Goal: Information Seeking & Learning: Compare options

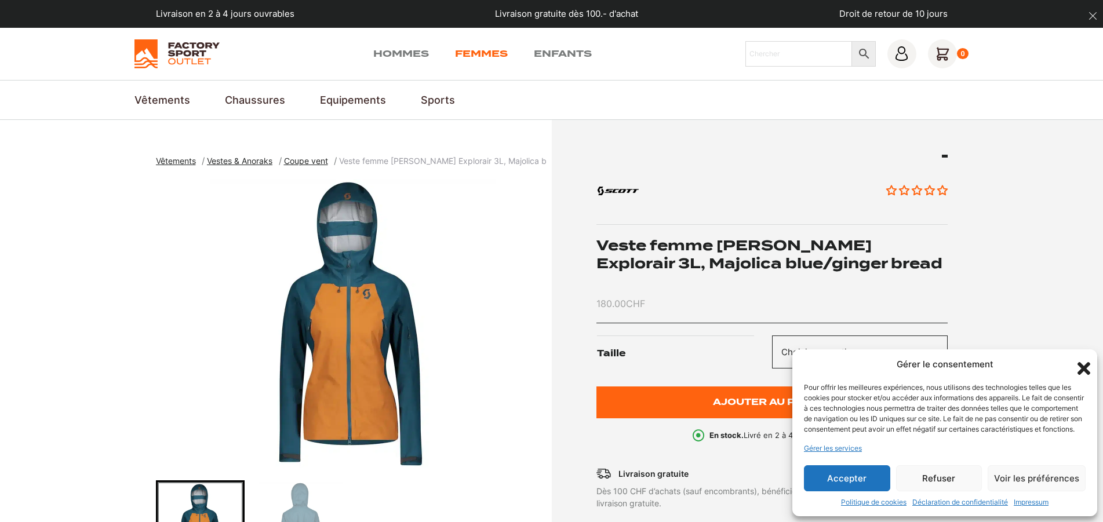
click at [475, 48] on link "Femmes" at bounding box center [481, 54] width 53 height 14
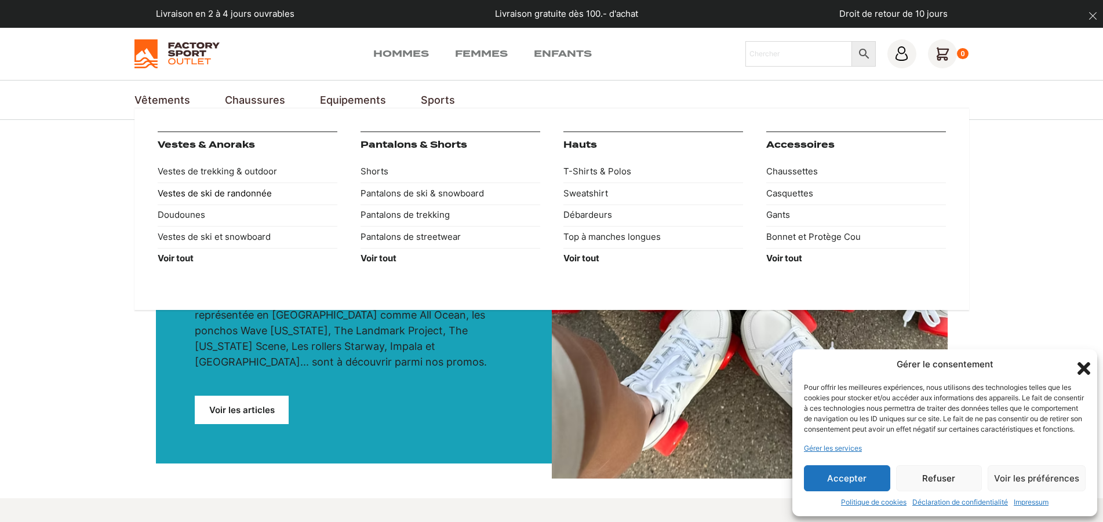
click at [193, 192] on link "Vestes de ski de randonnée" at bounding box center [248, 194] width 180 height 22
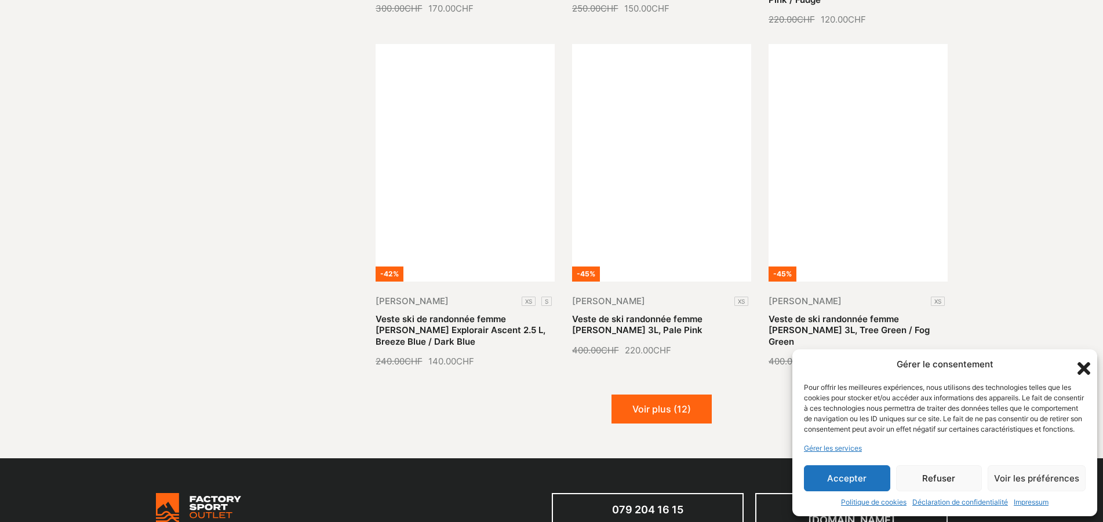
scroll to position [1360, 0]
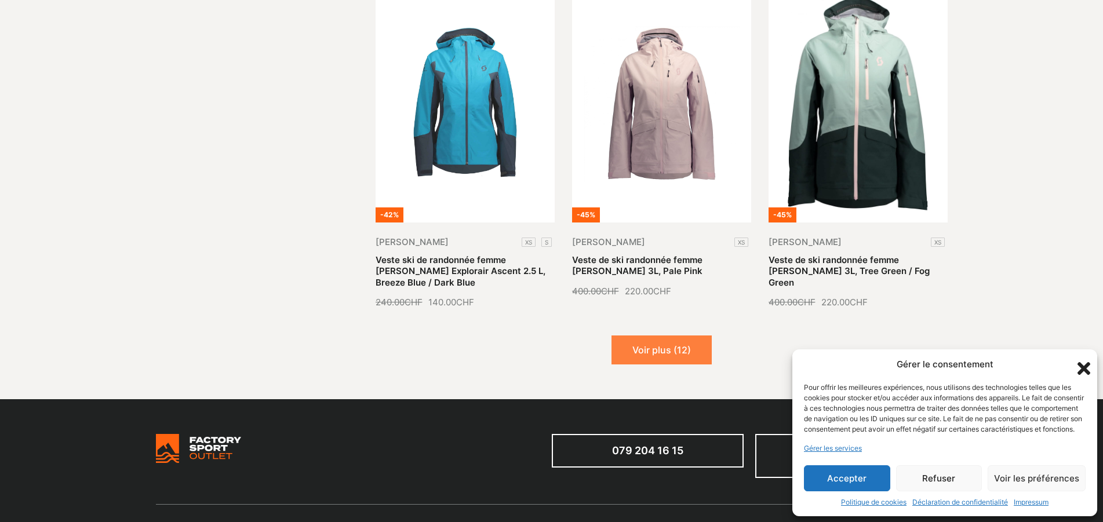
click at [668, 336] on button "Voir plus (12)" at bounding box center [661, 350] width 100 height 29
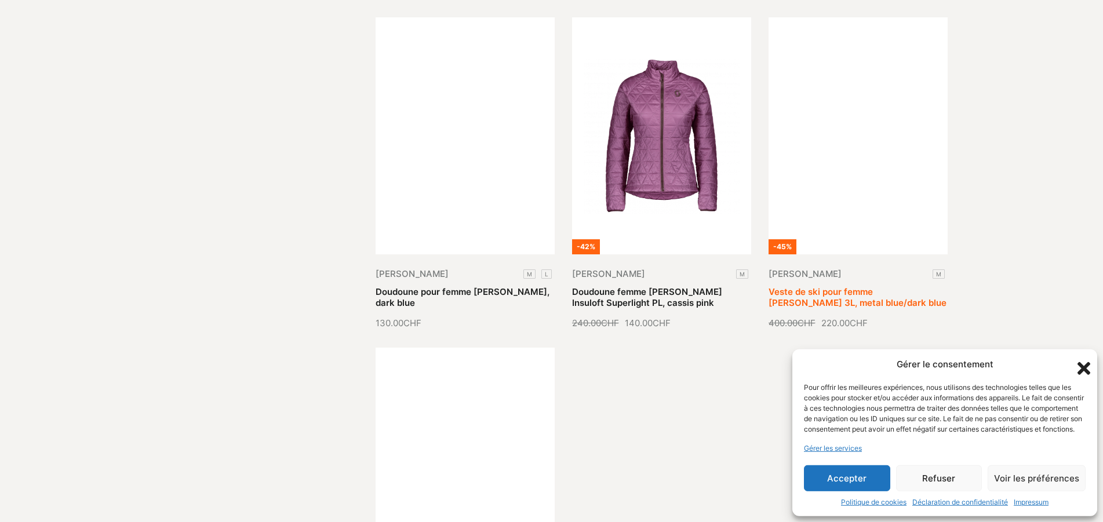
scroll to position [2365, 0]
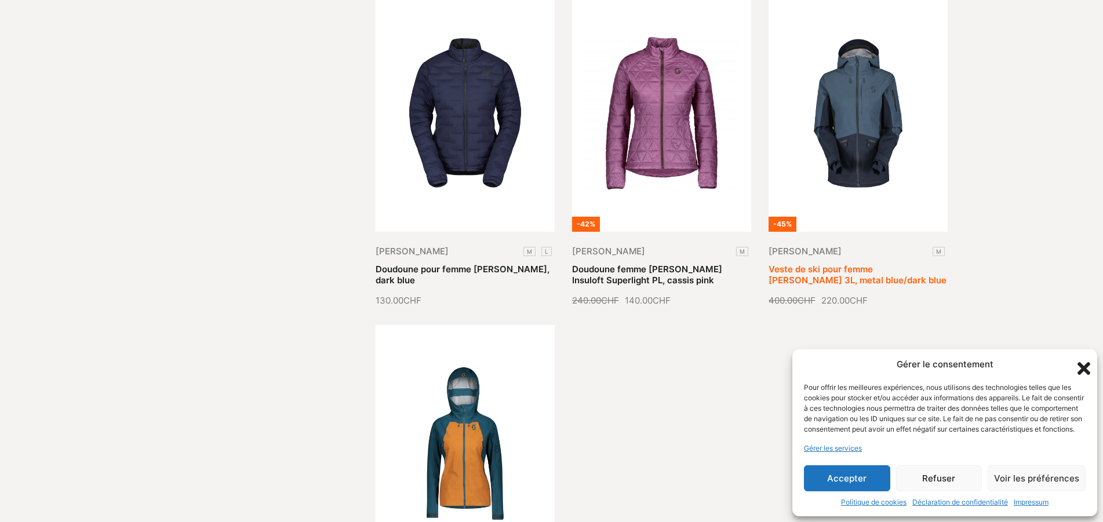
click at [860, 264] on link "Veste de ski pour femme SCOTT Vertic 3L, metal blue/dark blue" at bounding box center [858, 275] width 178 height 23
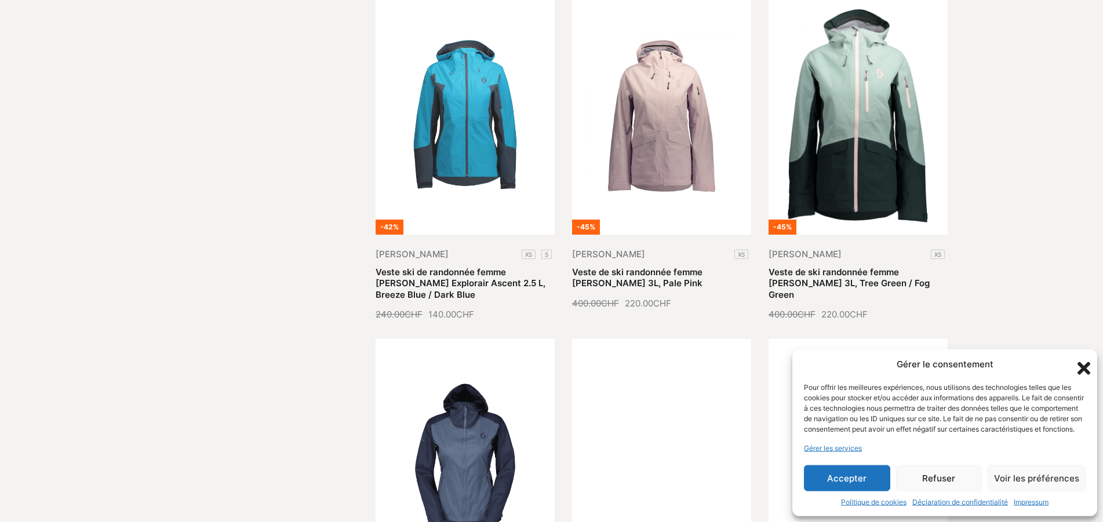
scroll to position [1316, 0]
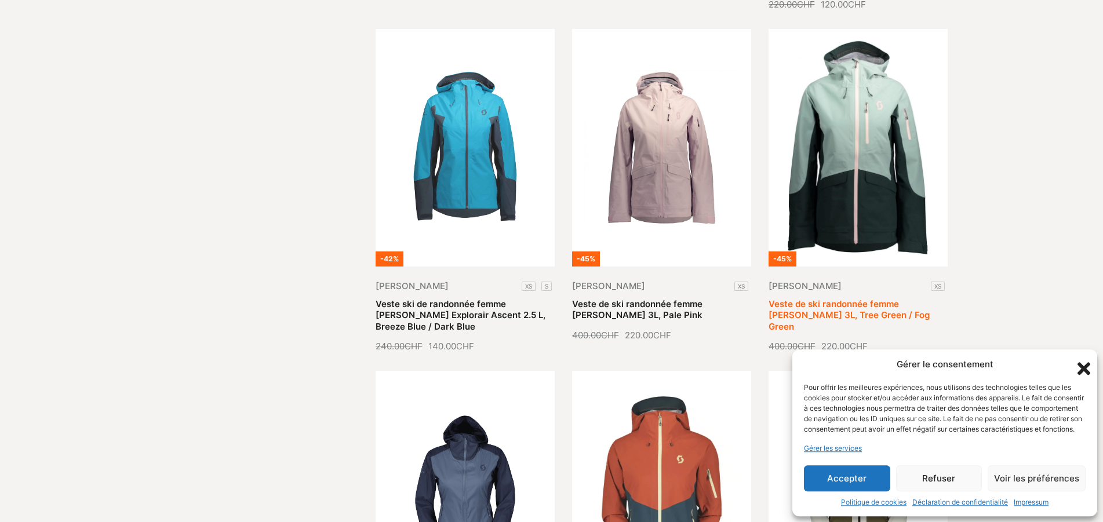
click at [860, 298] on link "Veste de ski randonnée femme Scott Vertic 3L, Tree Green / Fog Green" at bounding box center [849, 315] width 161 height 34
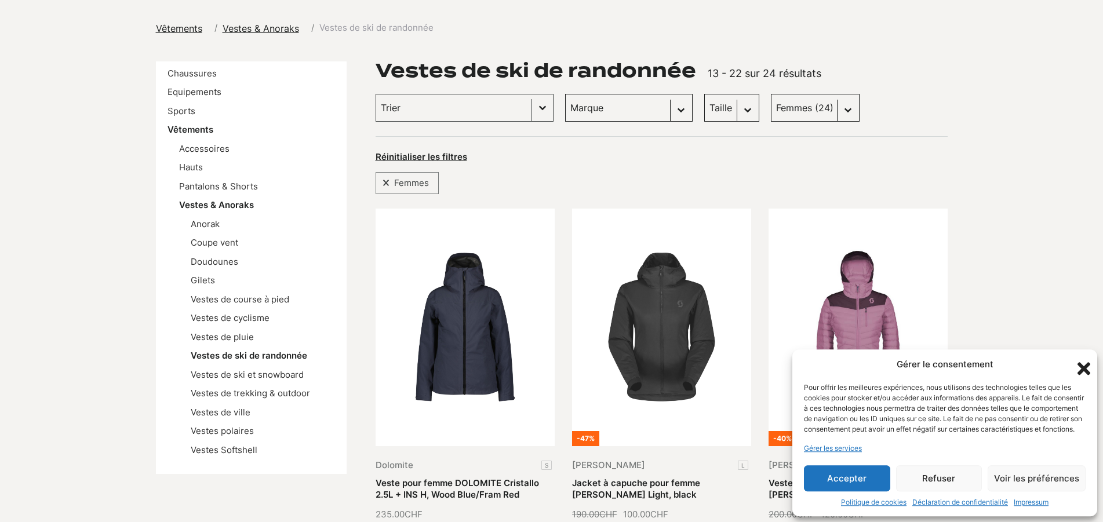
scroll to position [0, 0]
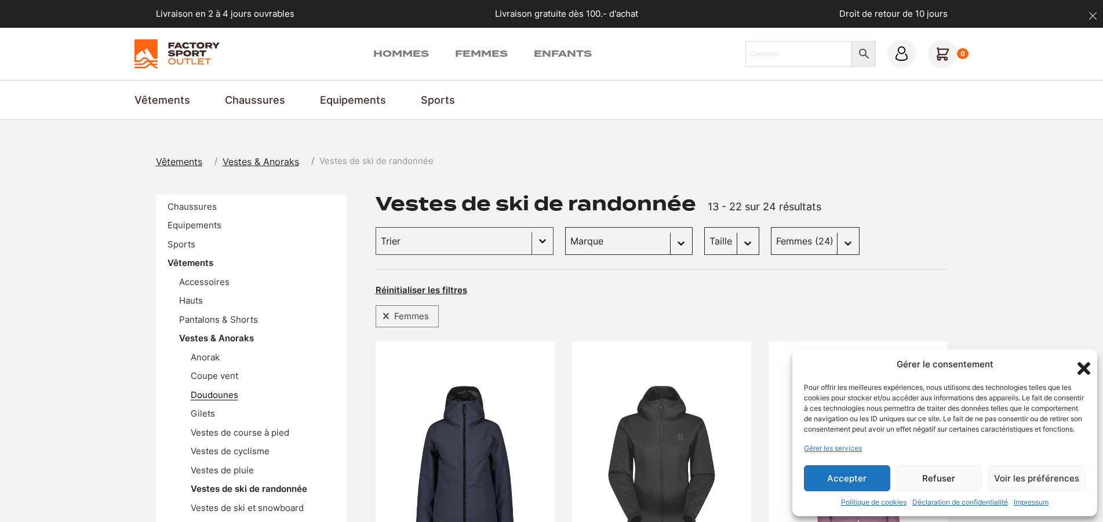
click at [213, 394] on link "Doudounes" at bounding box center [215, 394] width 48 height 11
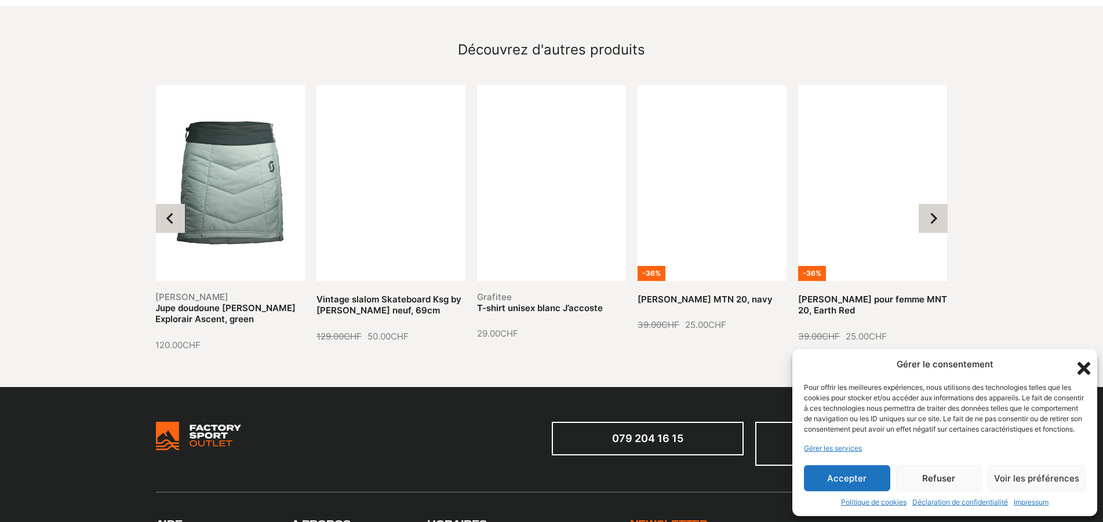
scroll to position [1301, 0]
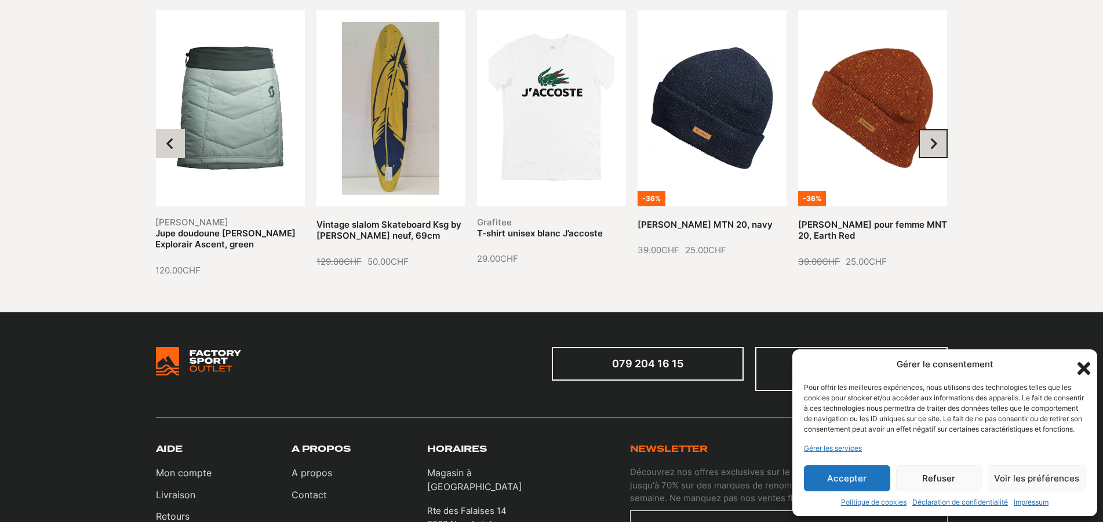
click at [935, 139] on icon "Next slide" at bounding box center [933, 144] width 7 height 11
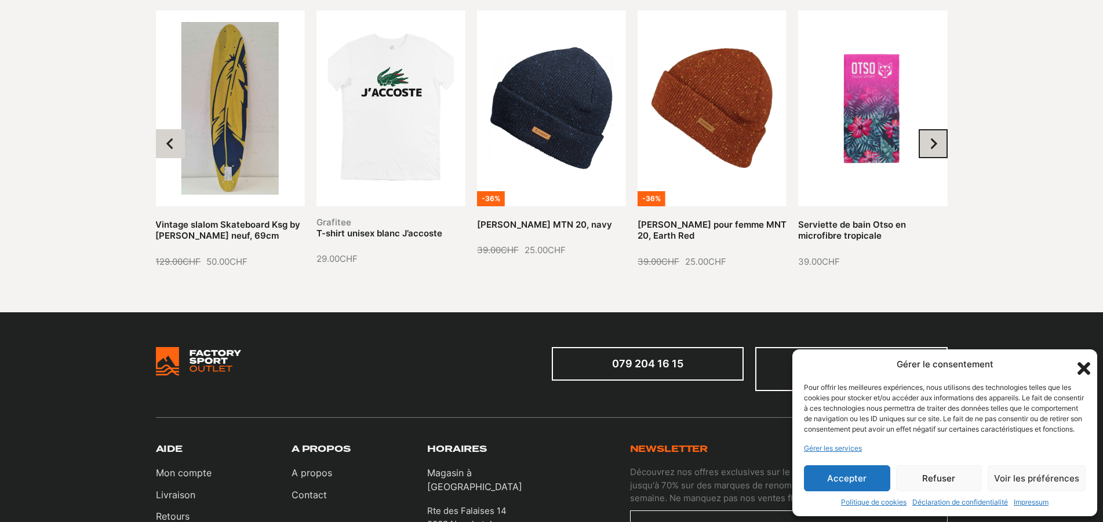
click at [933, 138] on icon "Next slide" at bounding box center [933, 144] width 12 height 12
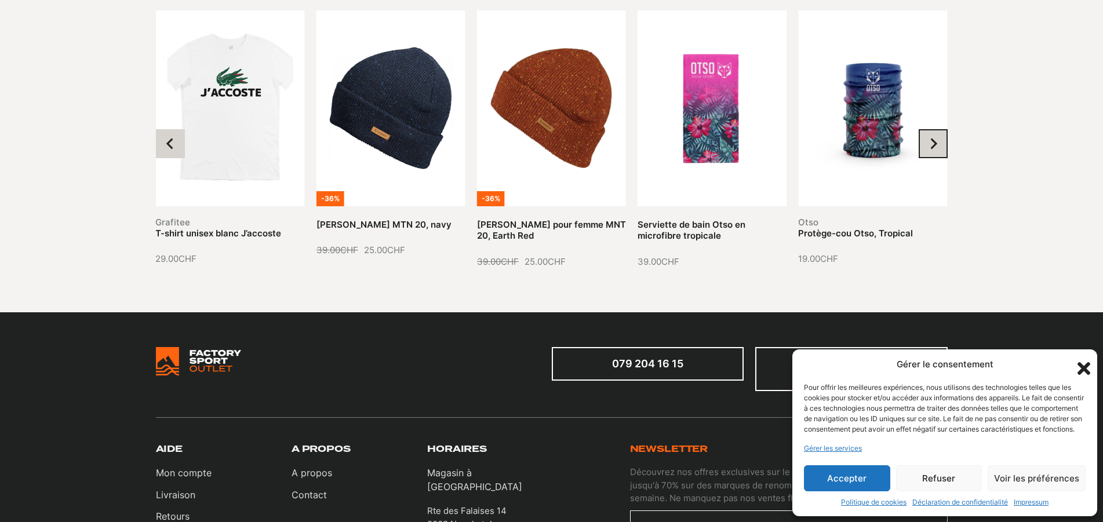
click at [933, 138] on icon "Next slide" at bounding box center [933, 144] width 12 height 12
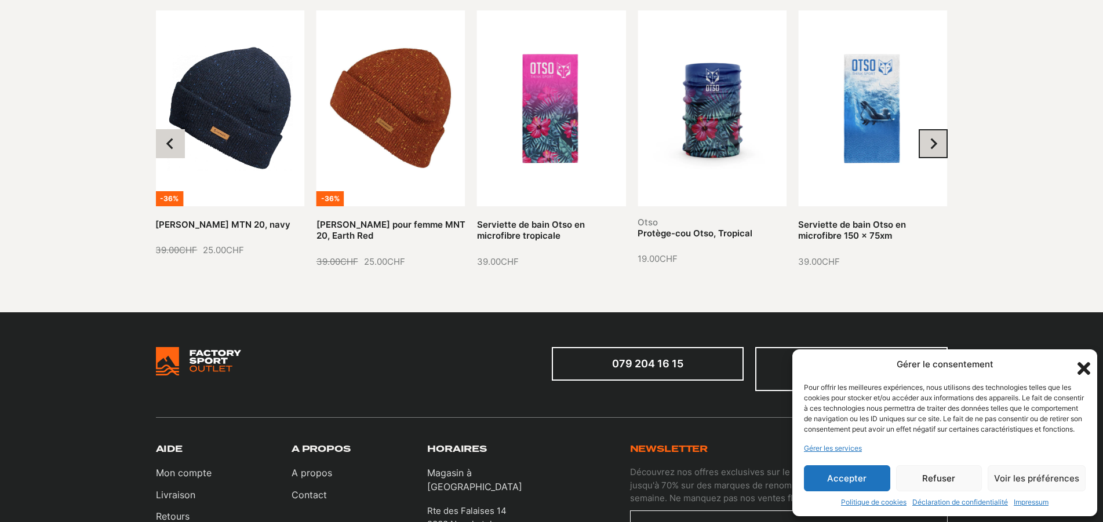
click at [933, 138] on icon "Next slide" at bounding box center [933, 144] width 12 height 12
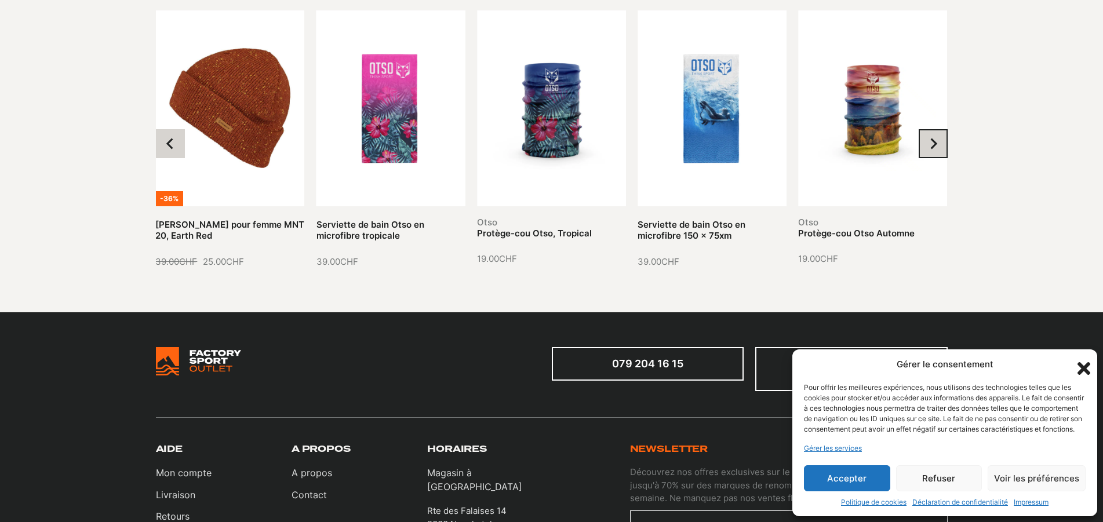
click at [933, 138] on icon "Next slide" at bounding box center [933, 144] width 12 height 12
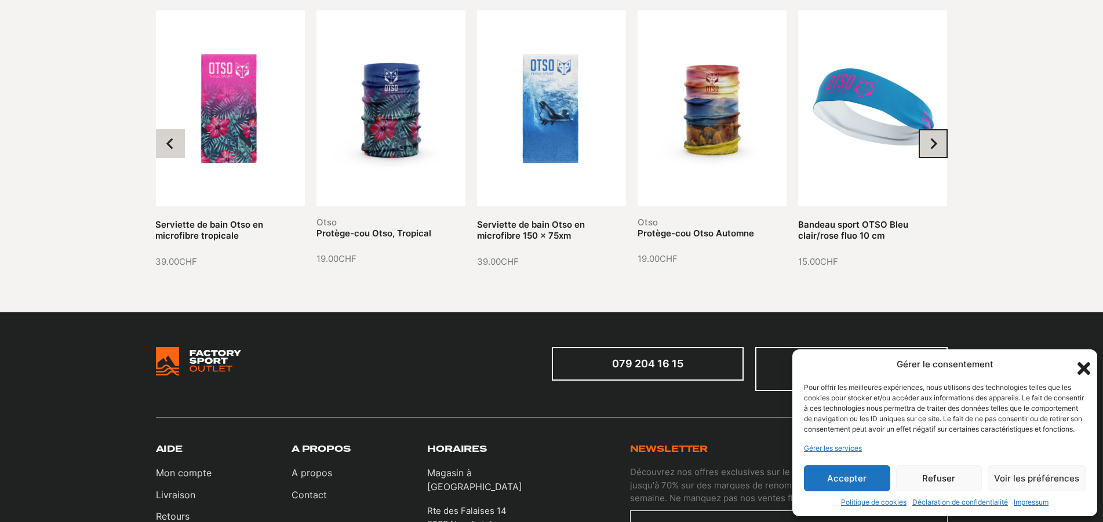
click at [928, 138] on icon "Next slide" at bounding box center [933, 144] width 12 height 12
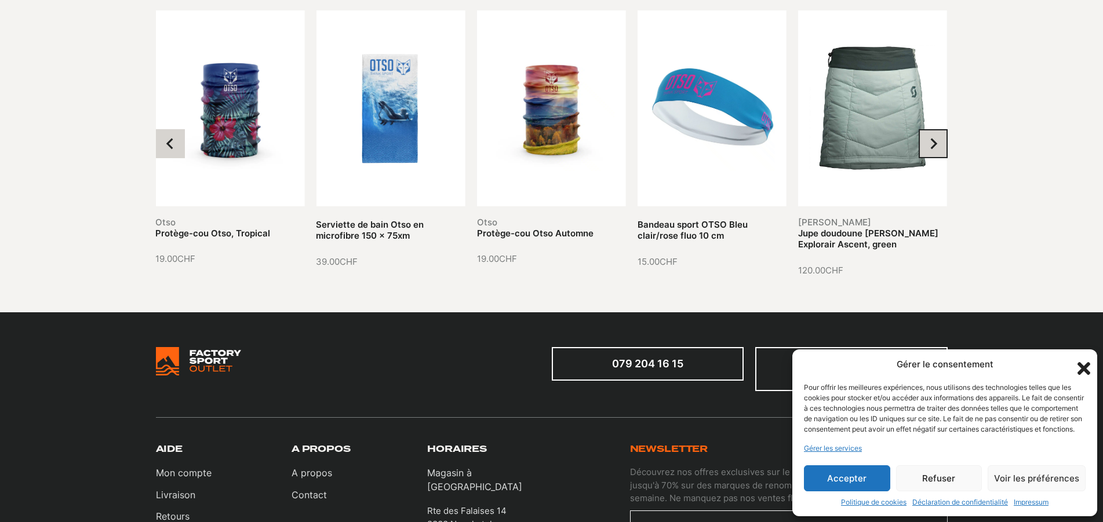
click at [927, 138] on icon "Next slide" at bounding box center [933, 144] width 12 height 12
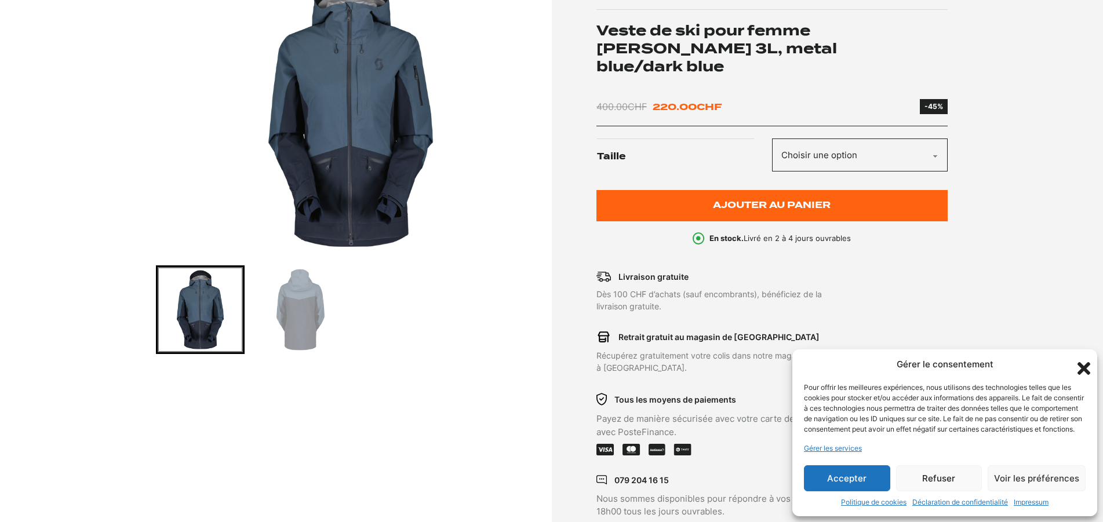
scroll to position [236, 0]
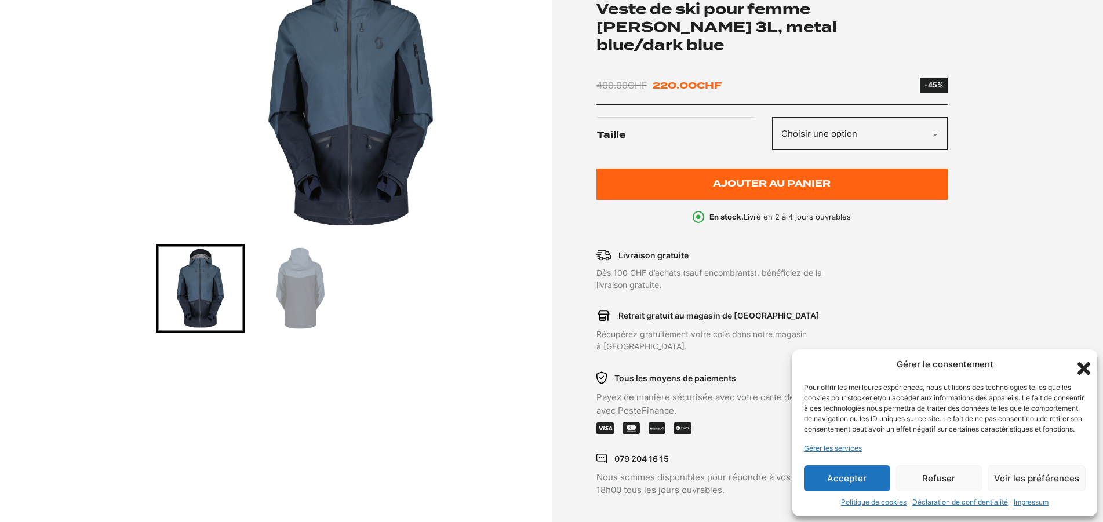
click at [380, 148] on img "1 of 2" at bounding box center [351, 88] width 390 height 290
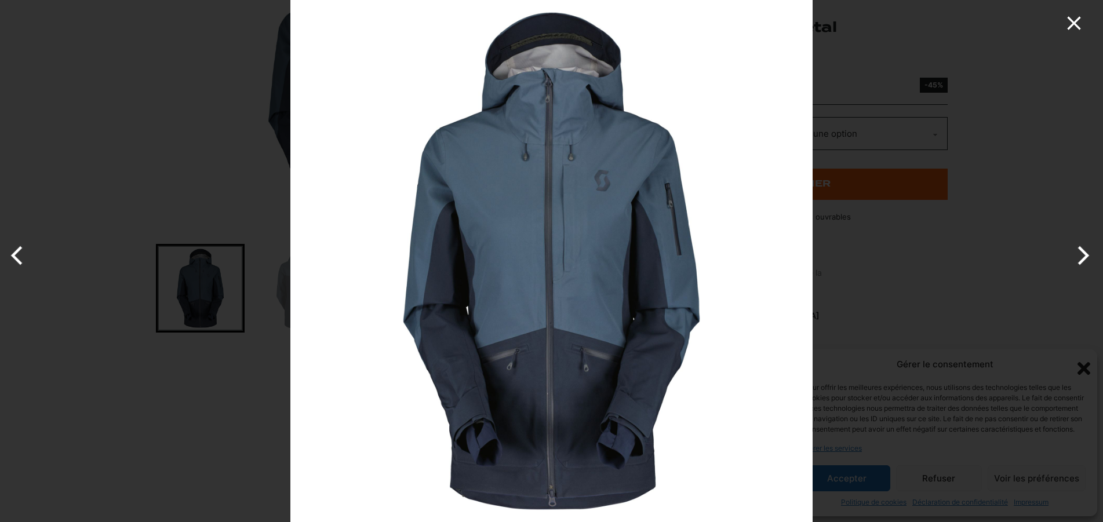
click at [1072, 19] on icon "Close" at bounding box center [1073, 23] width 23 height 23
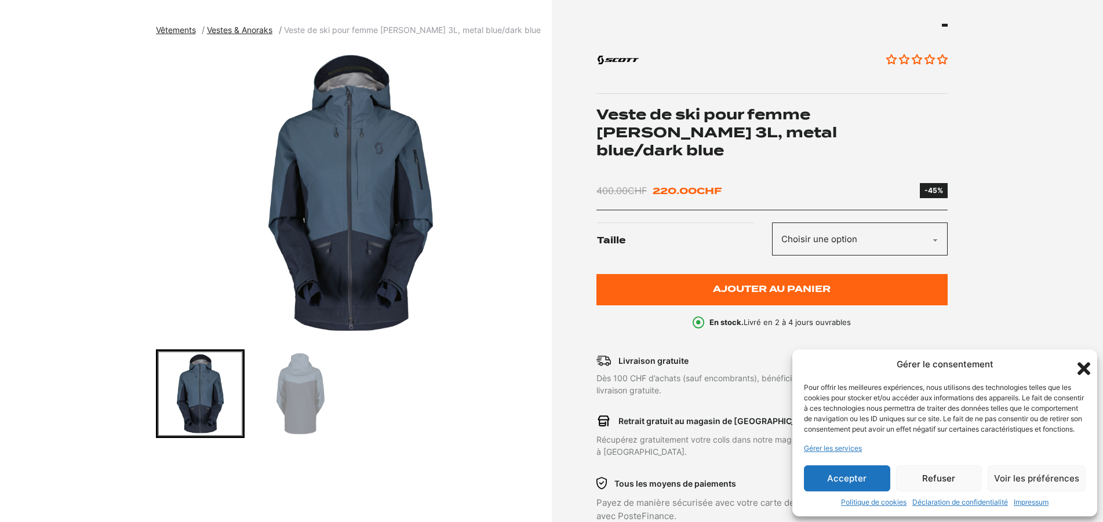
scroll to position [118, 0]
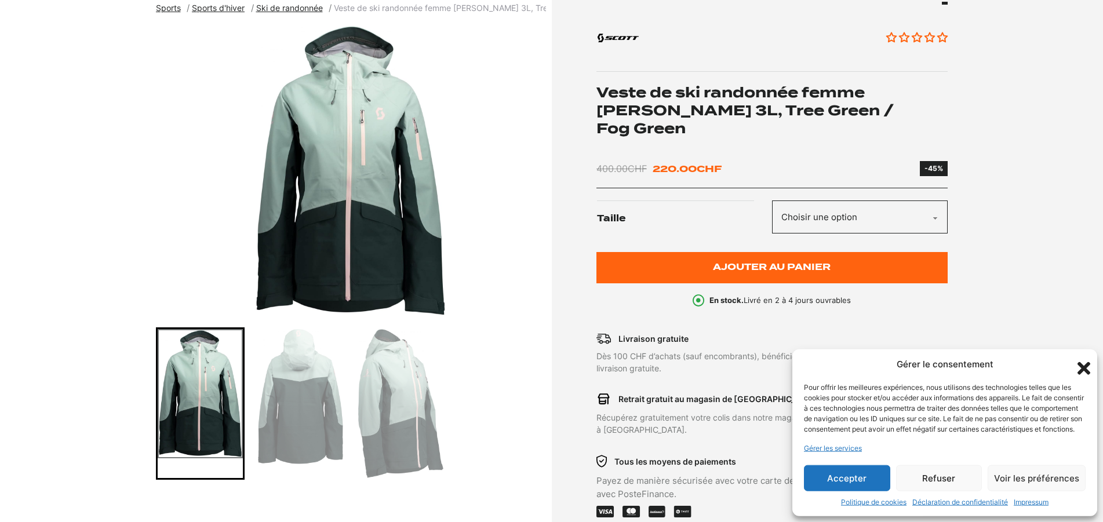
scroll to position [118, 0]
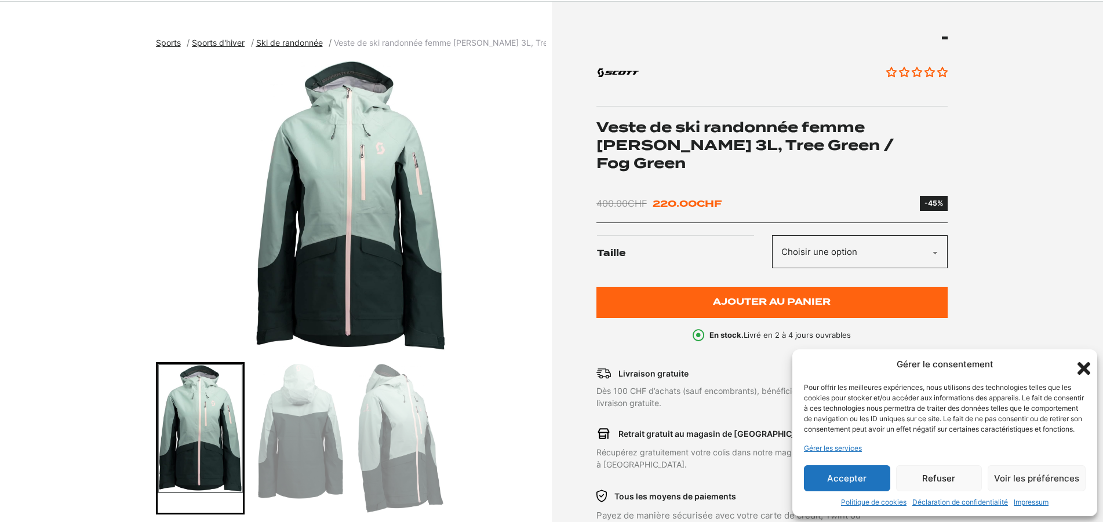
click at [772, 235] on select "Choisir une option XS" at bounding box center [860, 251] width 176 height 33
click at [898, 239] on select "Choisir une option XS" at bounding box center [860, 251] width 176 height 33
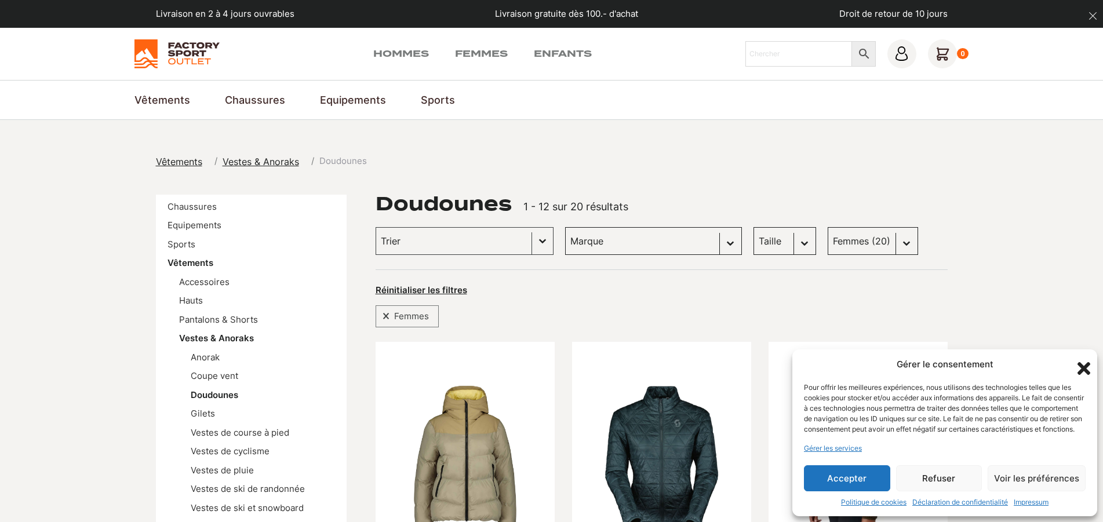
click at [753, 227] on select "Taille M (5) S (2) L (2) XXL (0) XL (0)" at bounding box center [784, 241] width 63 height 28
select select "m"
click option "M (5)" at bounding box center [0, 0] width 0 height 0
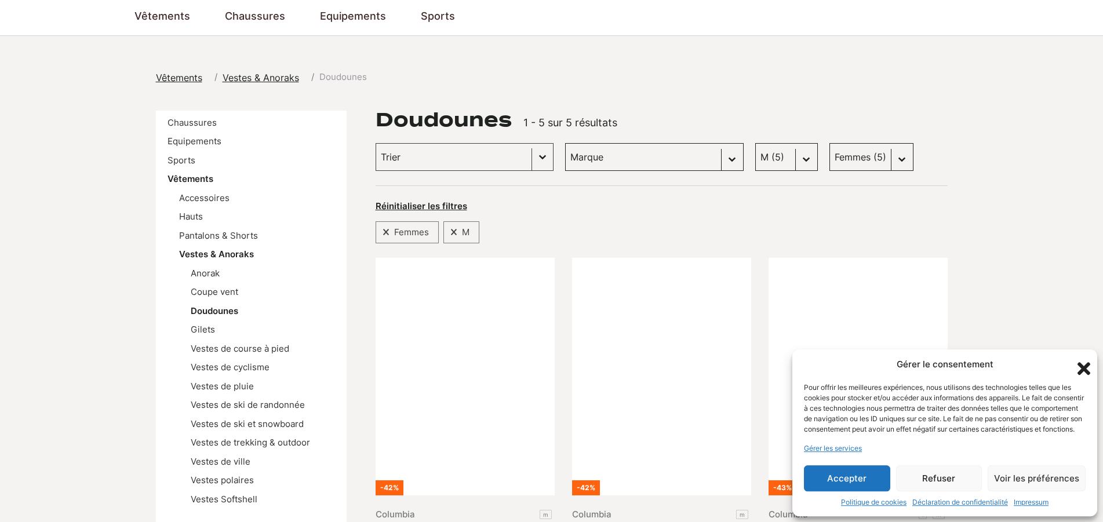
scroll to position [59, 0]
